Goal: Complete application form

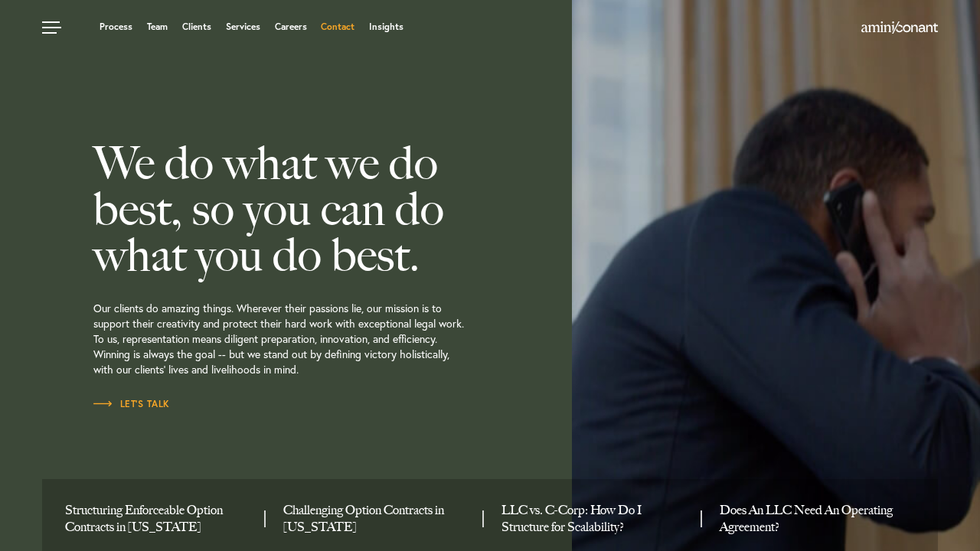
click at [339, 28] on link "Contact" at bounding box center [338, 26] width 34 height 9
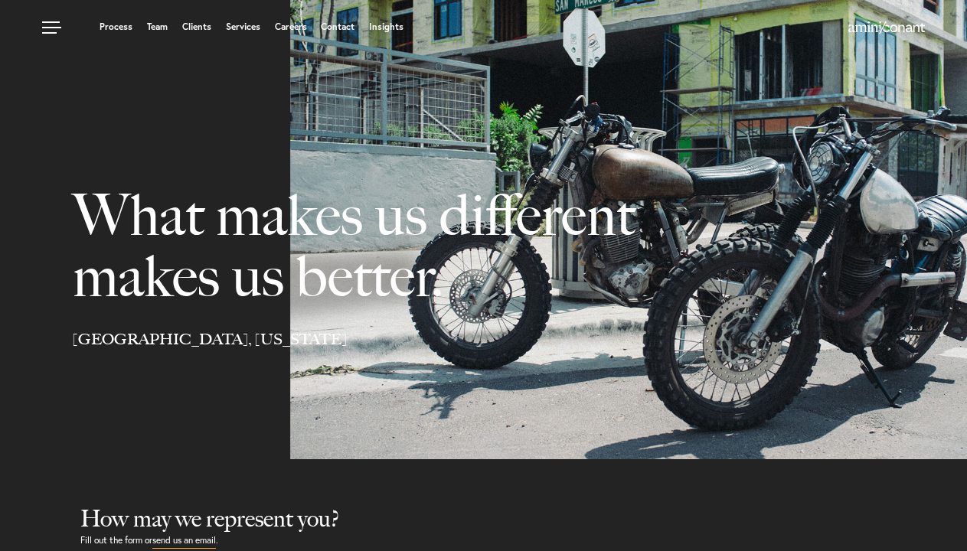
select select "Austin"
select select "Business and Civil Litigation"
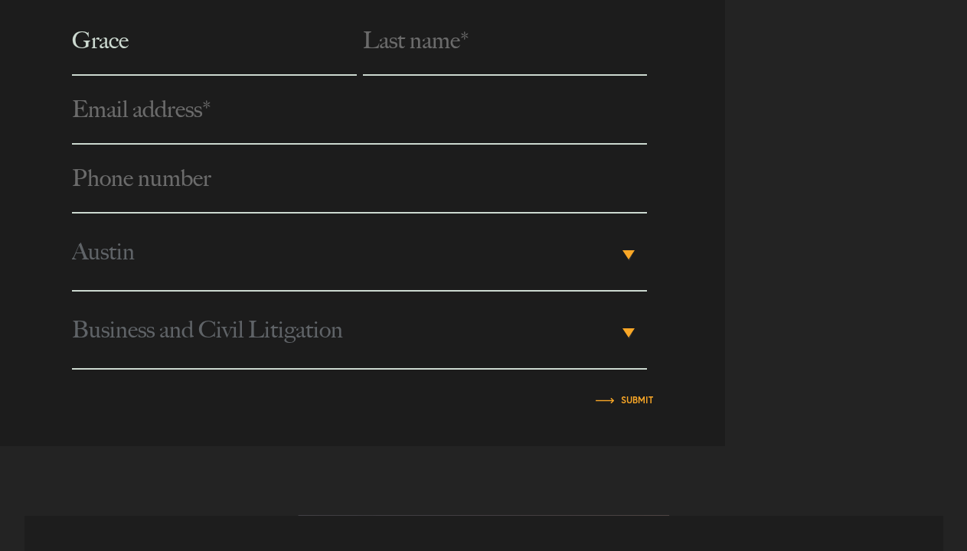
scroll to position [648, 0]
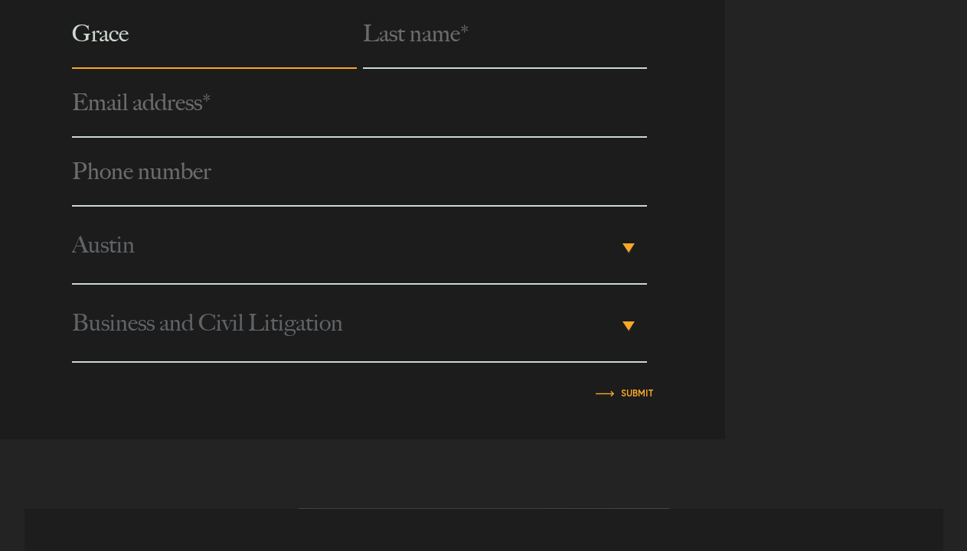
type input "Grace"
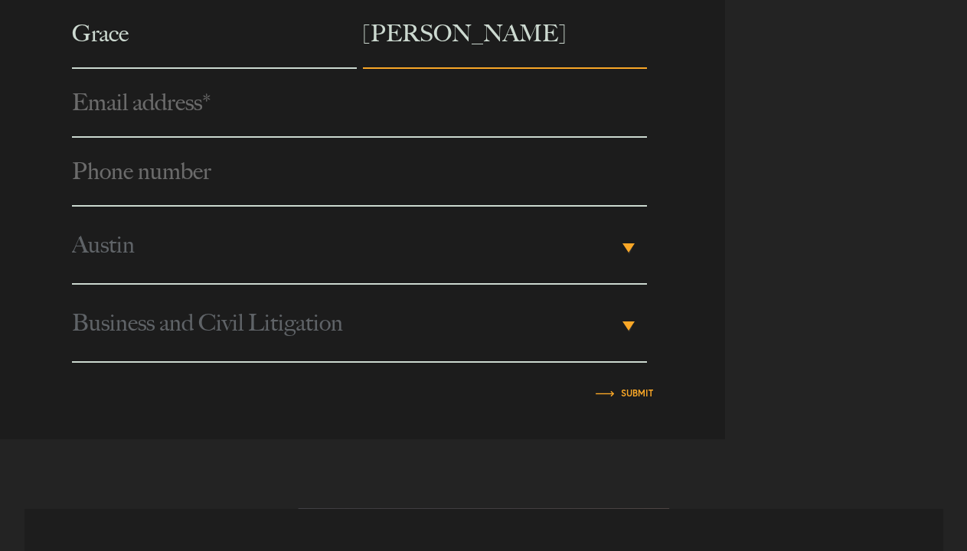
type input "Perez"
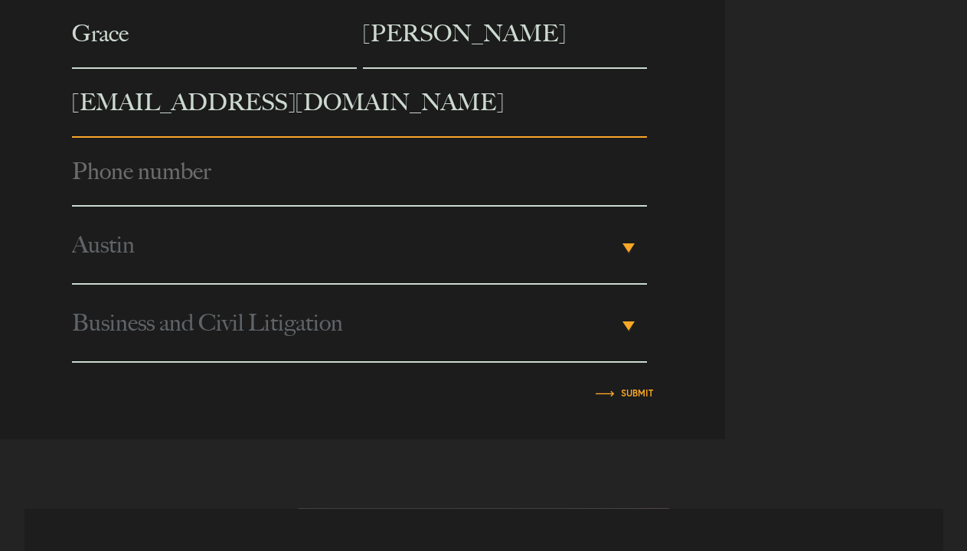
type input "noreply@gmail.com"
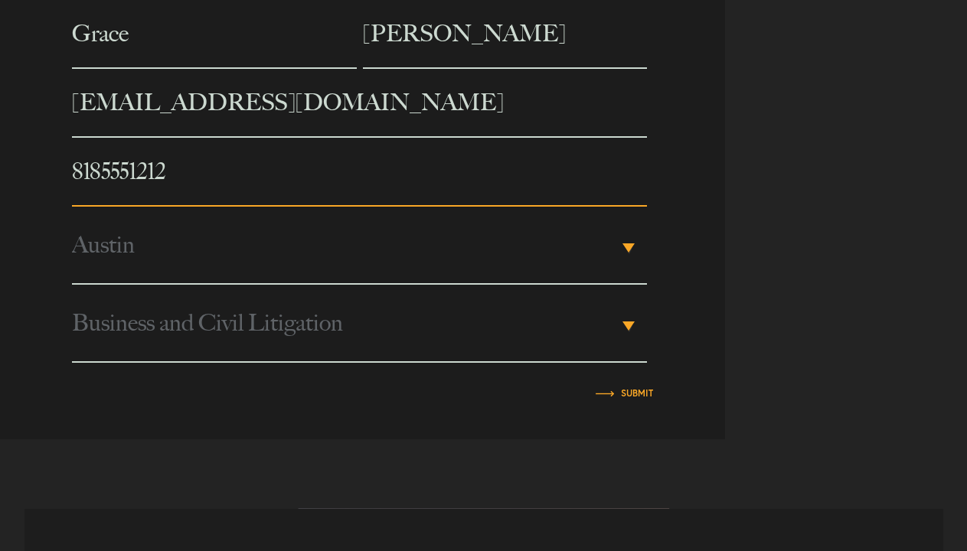
type input "8185551212"
type input "Marina"
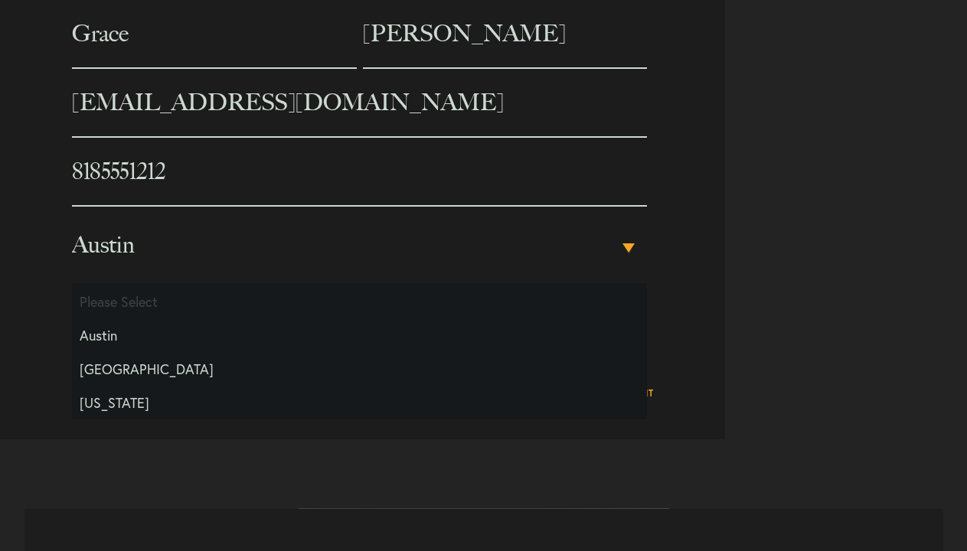
scroll to position [0, 0]
